Goal: Transaction & Acquisition: Book appointment/travel/reservation

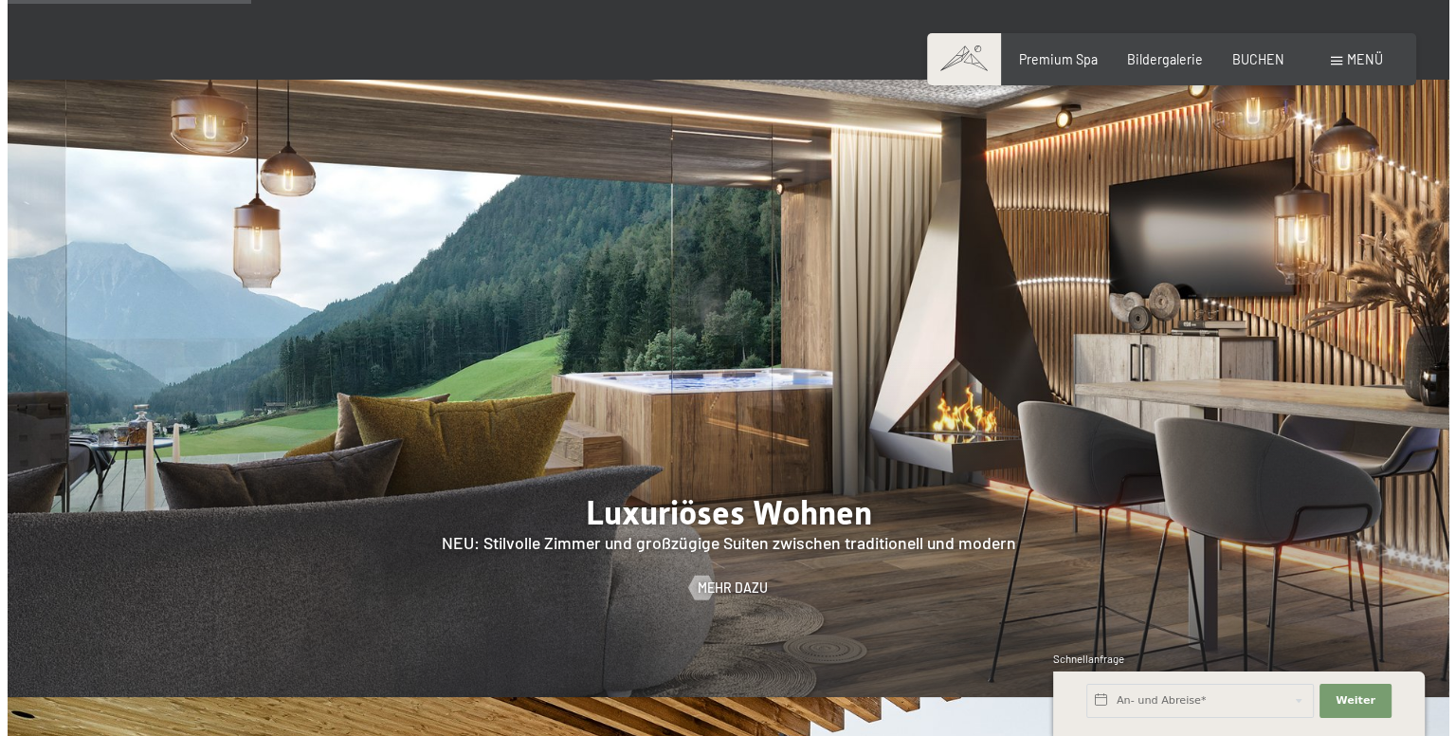
scroll to position [1517, 0]
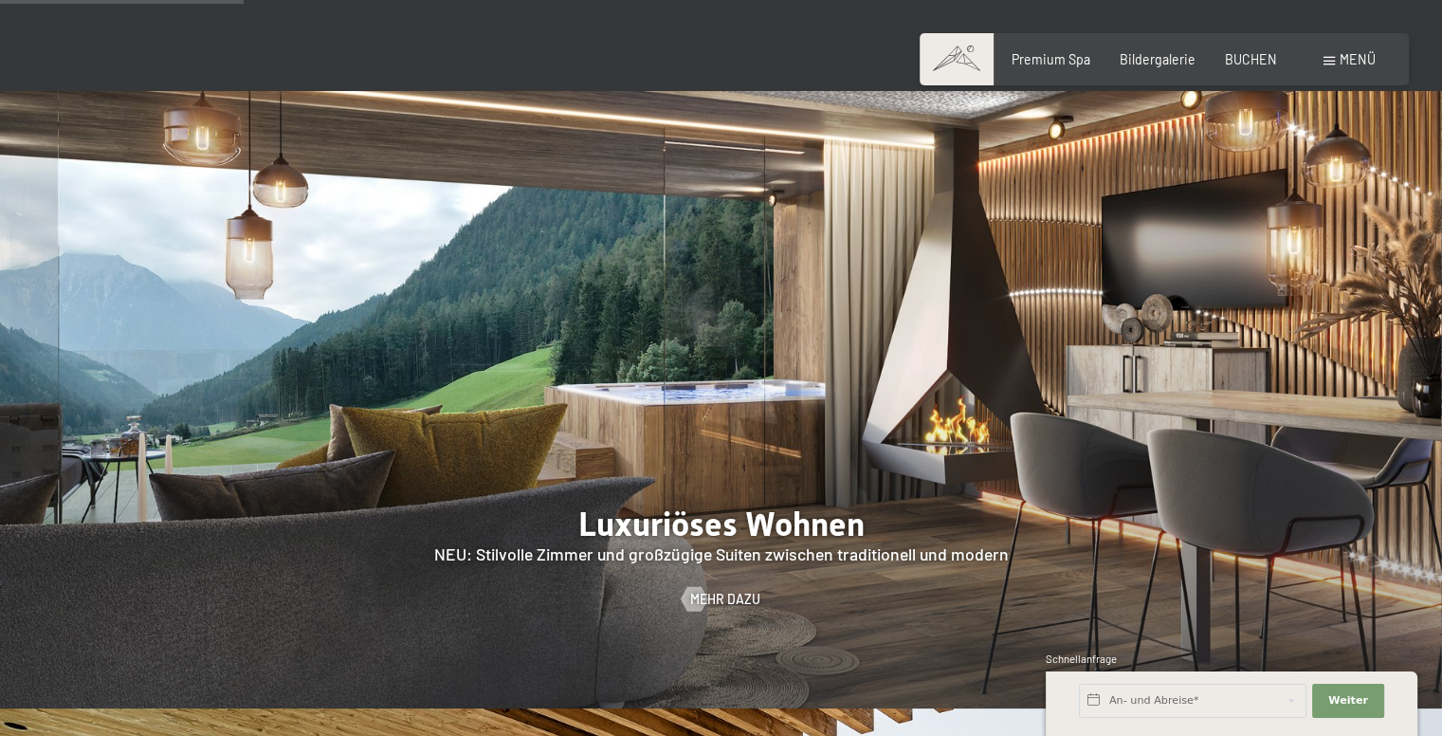
click at [1327, 63] on span at bounding box center [1329, 61] width 11 height 9
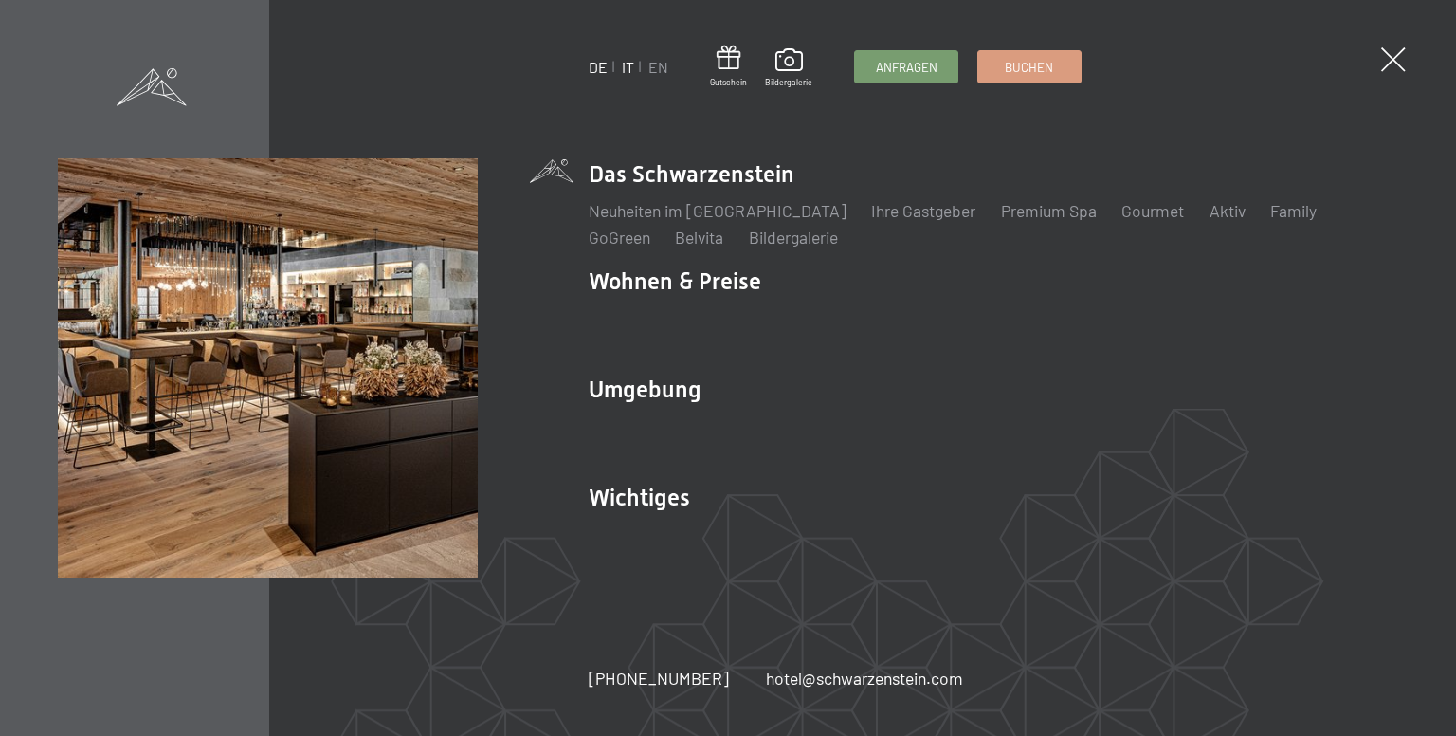
click at [625, 66] on link "IT" at bounding box center [628, 67] width 12 height 18
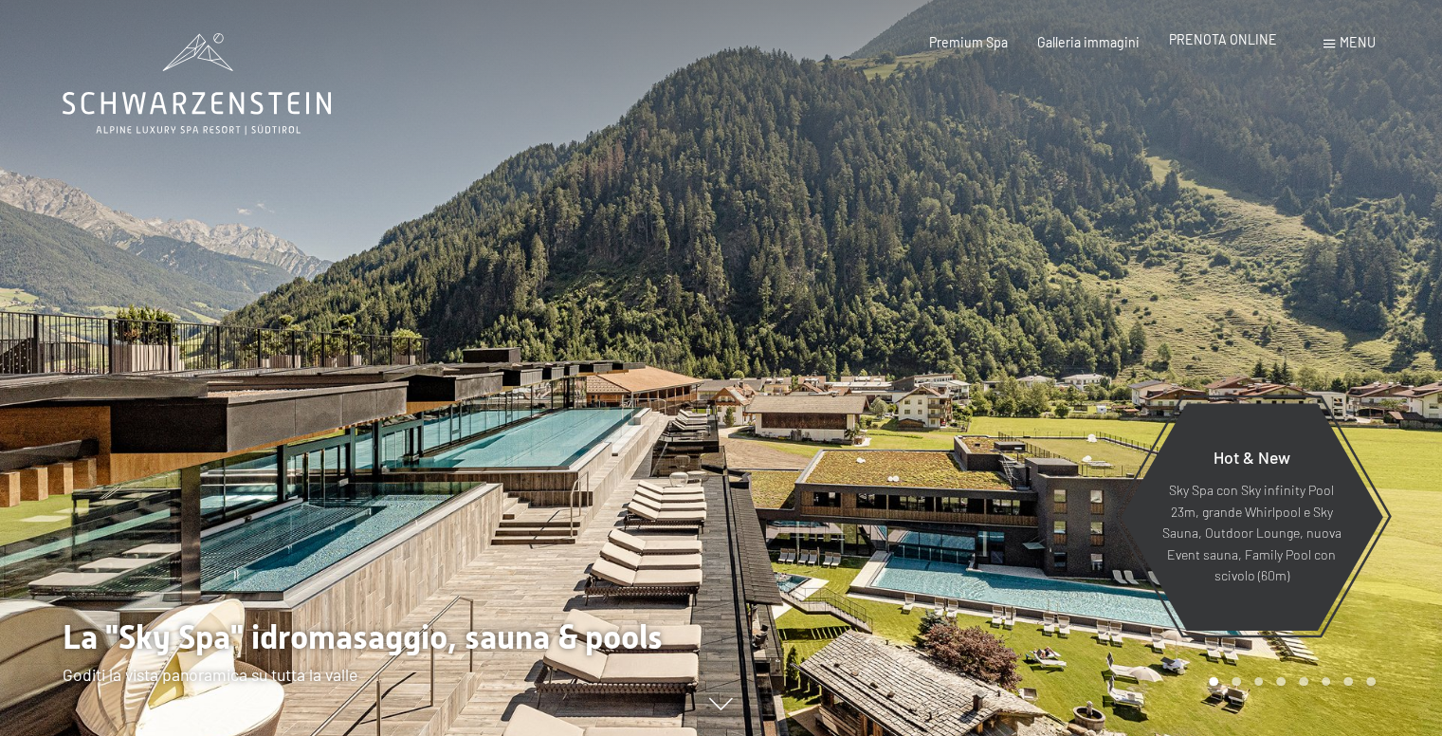
click at [1247, 42] on span "PRENOTA ONLINE" at bounding box center [1223, 39] width 108 height 16
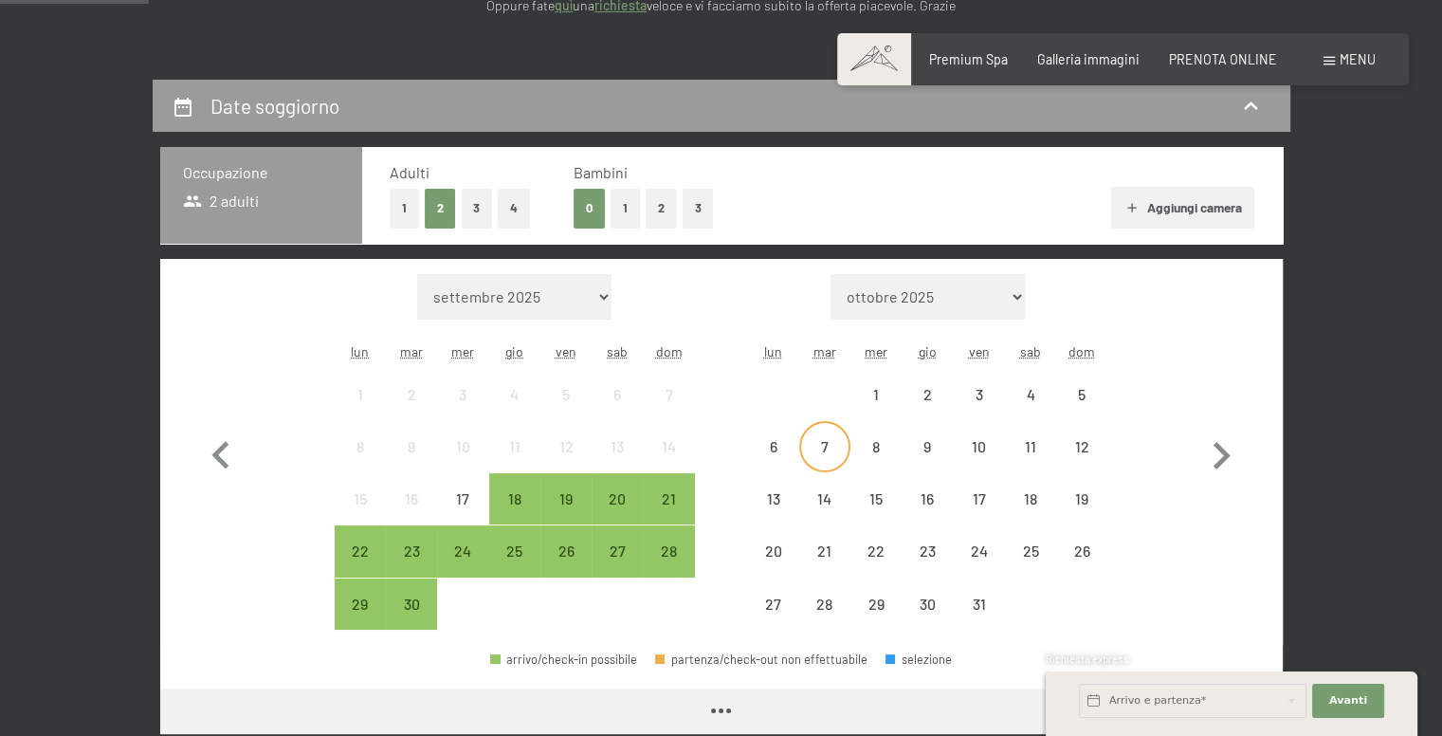
scroll to position [474, 0]
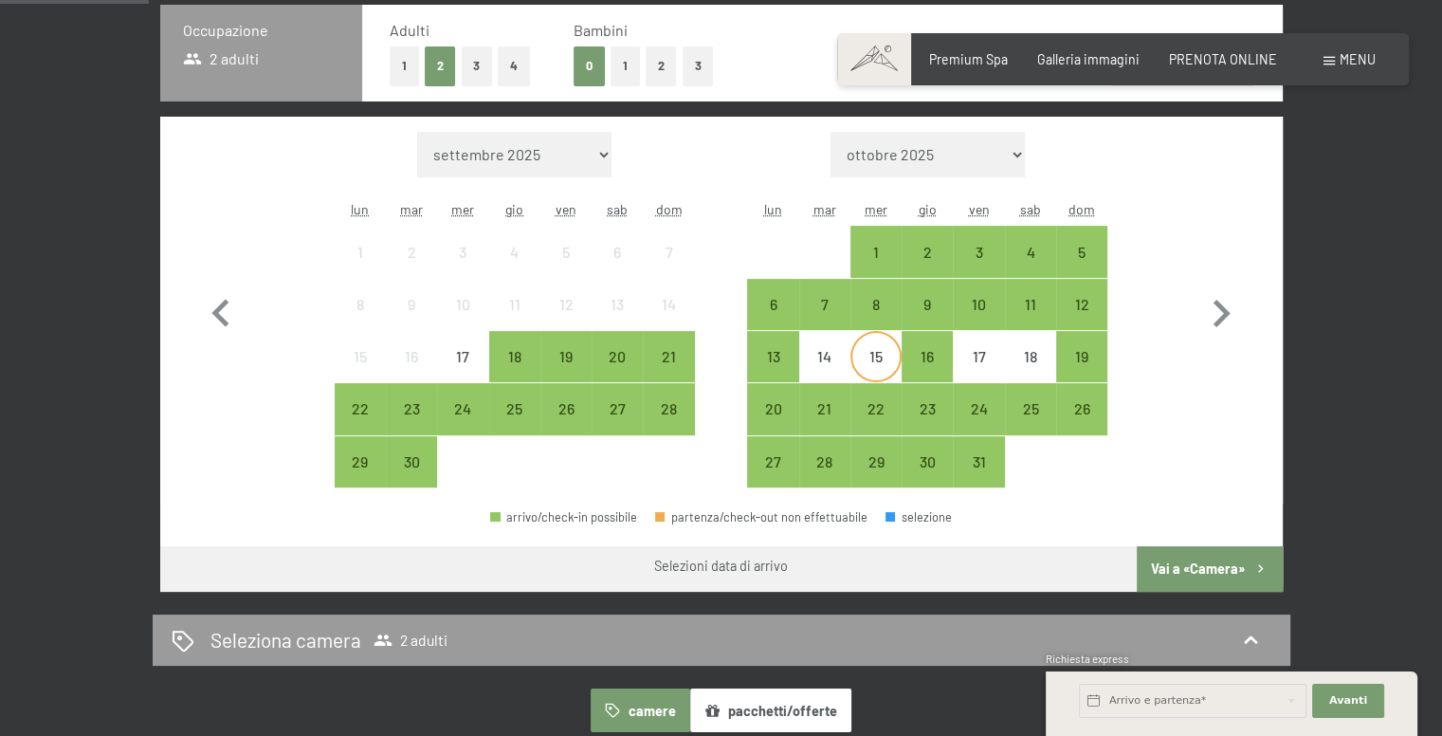
drag, startPoint x: 866, startPoint y: 353, endPoint x: 876, endPoint y: 353, distance: 10.4
click at [867, 353] on div "15" at bounding box center [875, 372] width 47 height 47
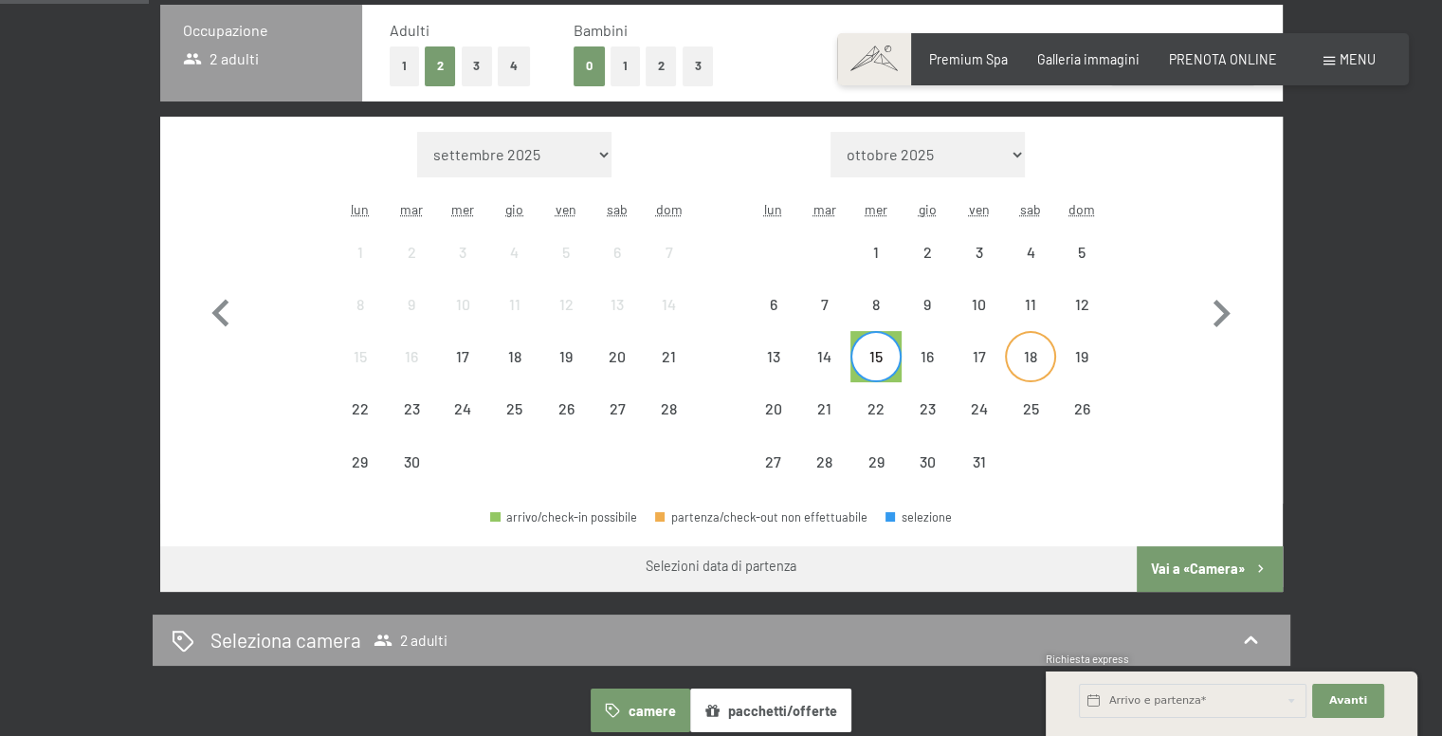
click at [1026, 361] on div "18" at bounding box center [1030, 372] width 47 height 47
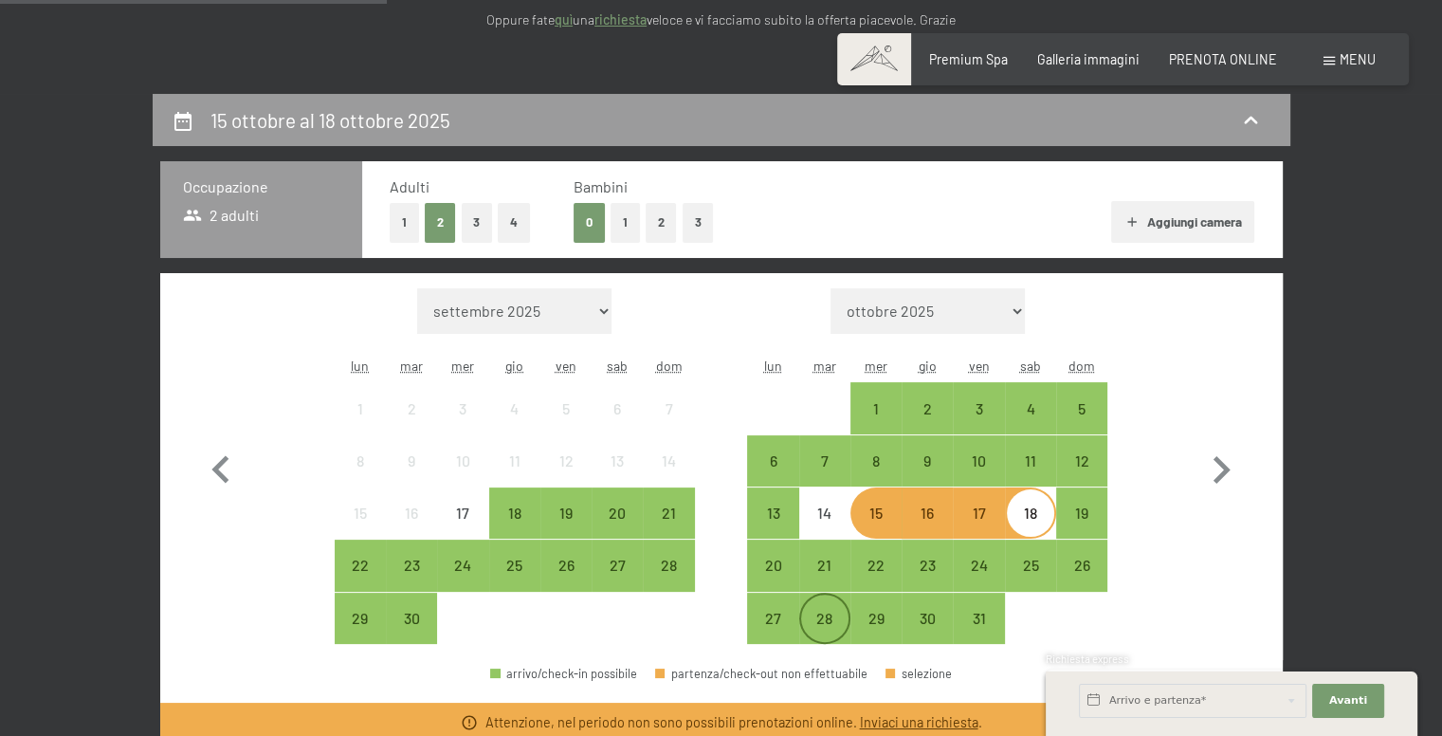
scroll to position [569, 0]
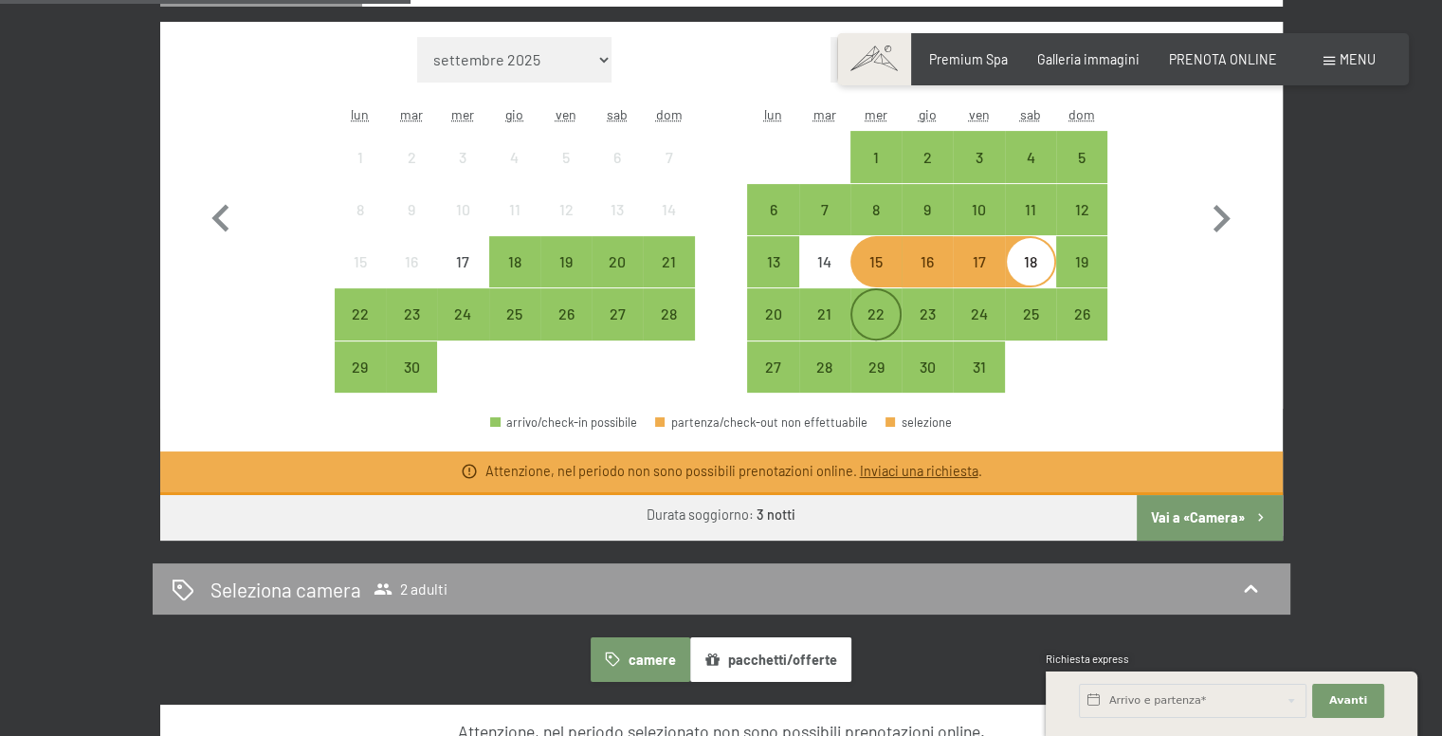
click at [887, 317] on div "22" at bounding box center [875, 329] width 47 height 47
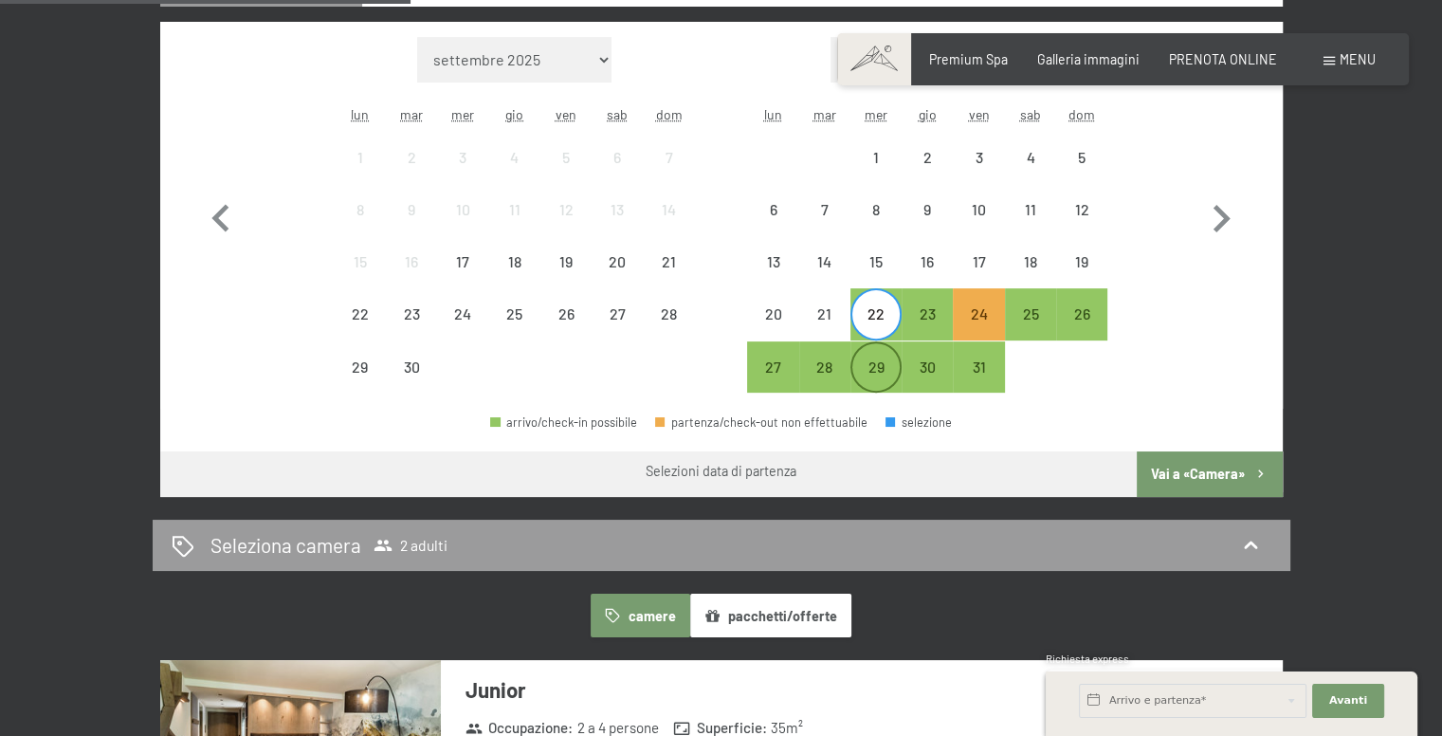
click at [858, 353] on div "29" at bounding box center [875, 366] width 47 height 47
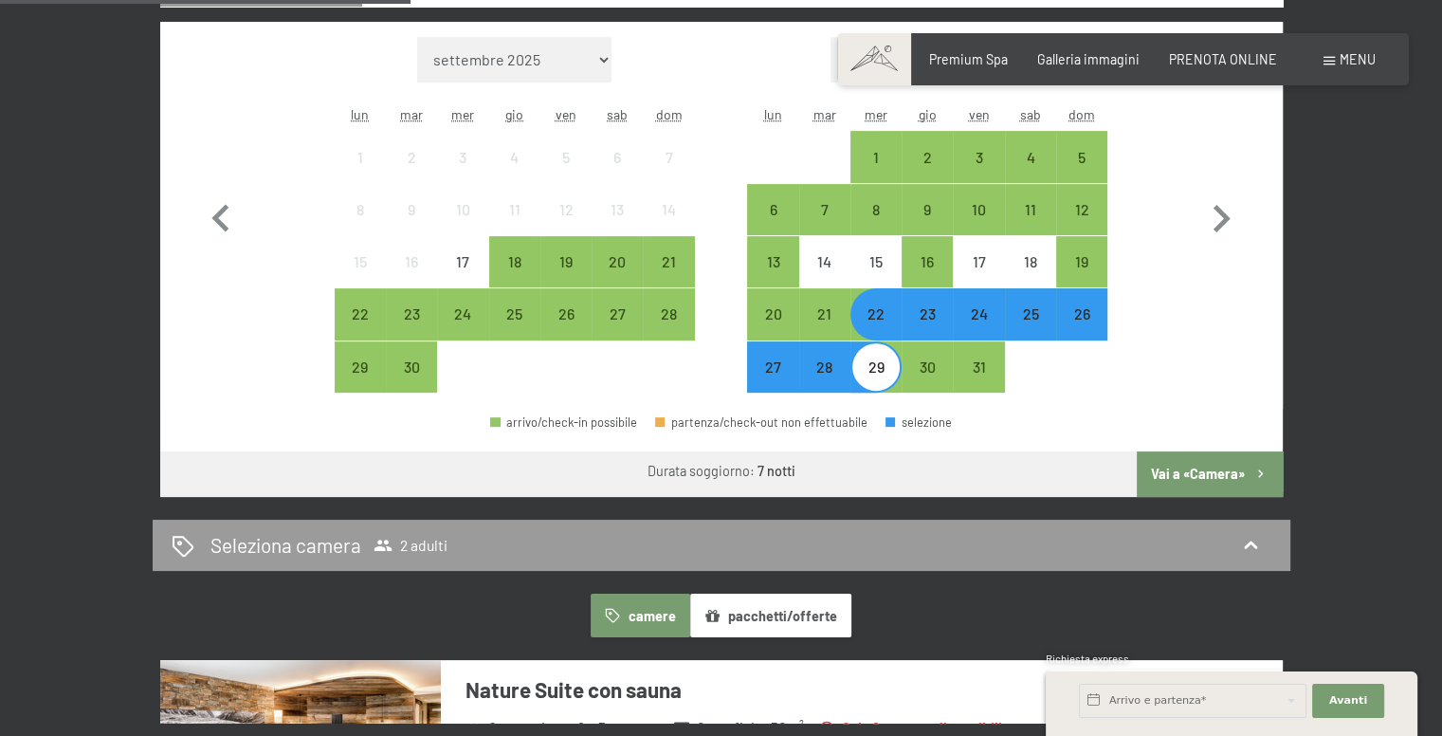
drag, startPoint x: 997, startPoint y: 424, endPoint x: 984, endPoint y: 431, distance: 15.3
click at [996, 425] on div "arrivo/check-in possibile partenza/check-out non effettuabile selezione" at bounding box center [721, 430] width 1123 height 43
